Goal: Task Accomplishment & Management: Manage account settings

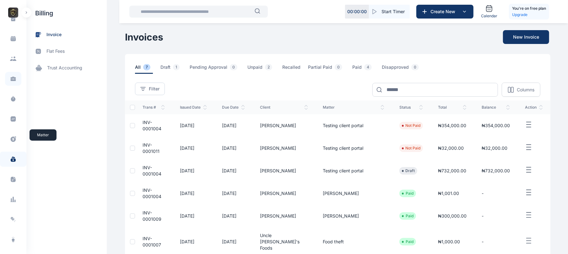
scroll to position [88, 0]
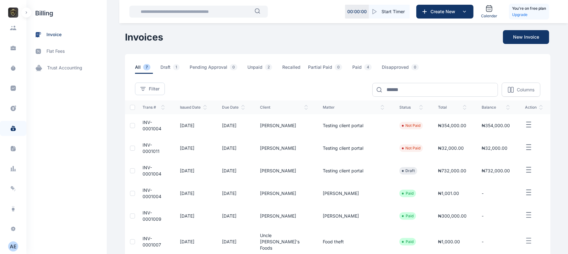
click at [14, 244] on div "A E" at bounding box center [13, 247] width 10 height 8
click at [23, 13] on button "button" at bounding box center [26, 13] width 10 height 10
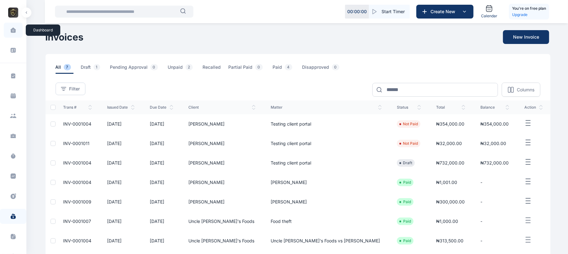
click at [8, 34] on span at bounding box center [13, 30] width 16 height 13
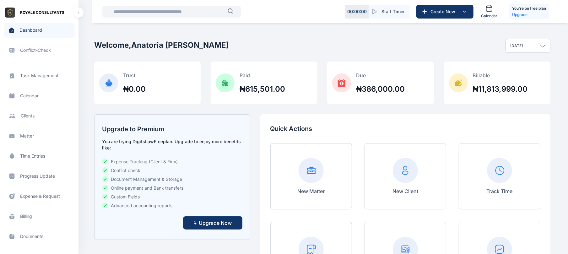
scroll to position [163, 0]
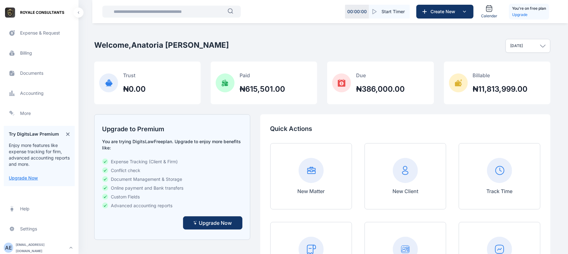
click at [37, 242] on div "A E roselineaguda2@gmail.com" at bounding box center [35, 248] width 63 height 13
click at [101, 251] on div "Log out" at bounding box center [106, 247] width 47 height 14
